Goal: Task Accomplishment & Management: Complete application form

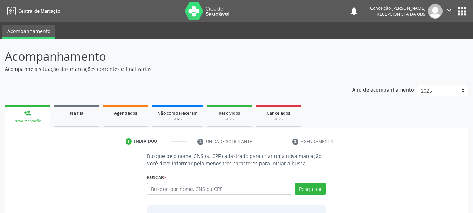
scroll to position [57, 0]
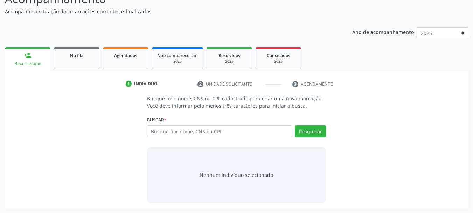
click at [40, 61] on div "Nova marcação" at bounding box center [28, 63] width 36 height 5
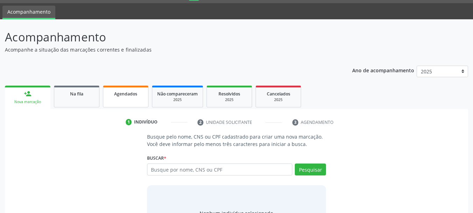
scroll to position [0, 0]
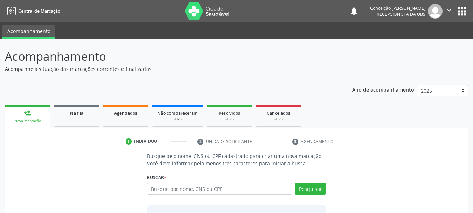
click at [34, 112] on link "person_add Nova marcação" at bounding box center [28, 116] width 46 height 23
click at [231, 192] on input "text" at bounding box center [220, 189] width 146 height 12
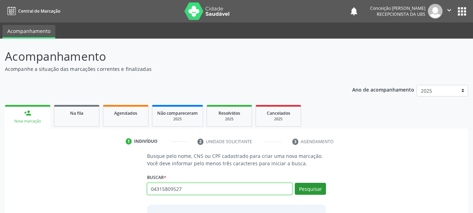
type input "04315809527"
click at [312, 193] on button "Pesquisar" at bounding box center [310, 189] width 31 height 12
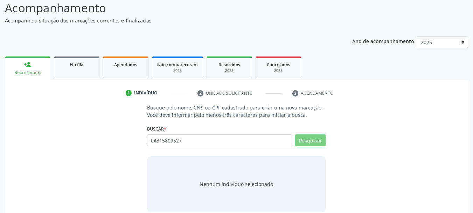
scroll to position [57, 0]
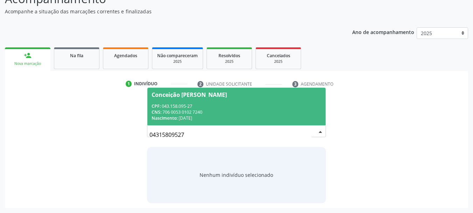
click at [194, 113] on div "CNS: 706 0053 0102 7240" at bounding box center [237, 112] width 170 height 6
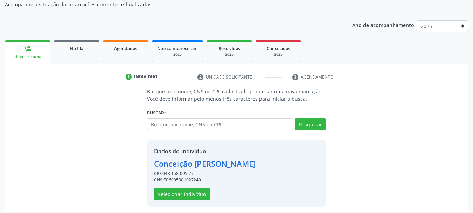
scroll to position [68, 0]
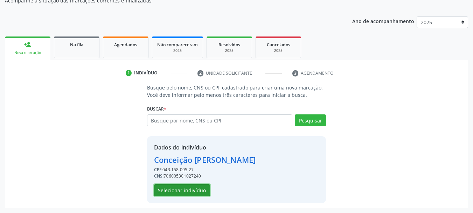
click at [192, 191] on button "Selecionar indivíduo" at bounding box center [182, 190] width 56 height 12
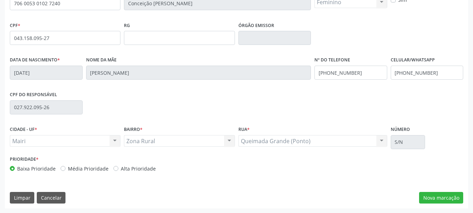
scroll to position [167, 0]
click at [436, 195] on button "Nova marcação" at bounding box center [441, 197] width 44 height 12
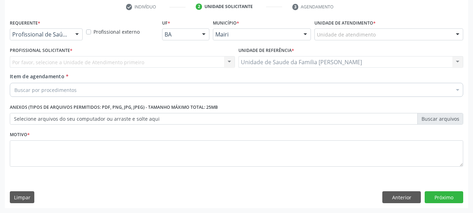
scroll to position [135, 0]
click at [77, 32] on div at bounding box center [77, 35] width 11 height 12
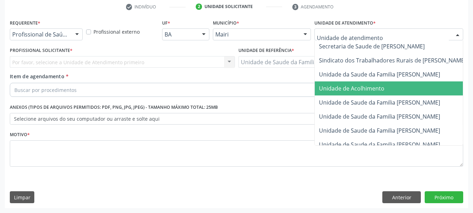
scroll to position [531, 0]
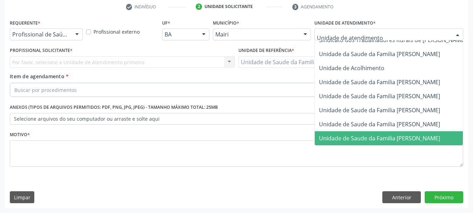
click at [416, 134] on span "Unidade de Saude da Familia [PERSON_NAME]" at bounding box center [379, 138] width 121 height 8
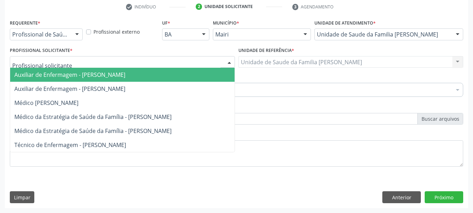
click at [78, 62] on div at bounding box center [122, 62] width 225 height 12
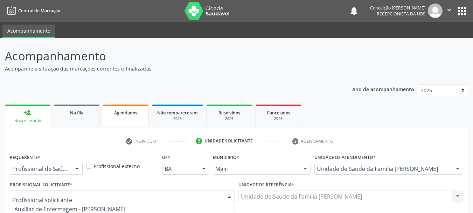
scroll to position [0, 0]
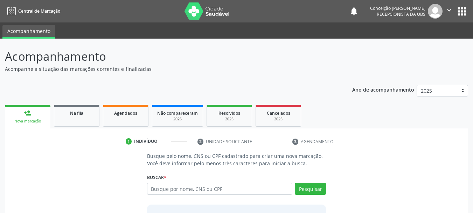
click at [28, 116] on div "person_add" at bounding box center [28, 113] width 8 height 8
